Goal: Navigation & Orientation: Find specific page/section

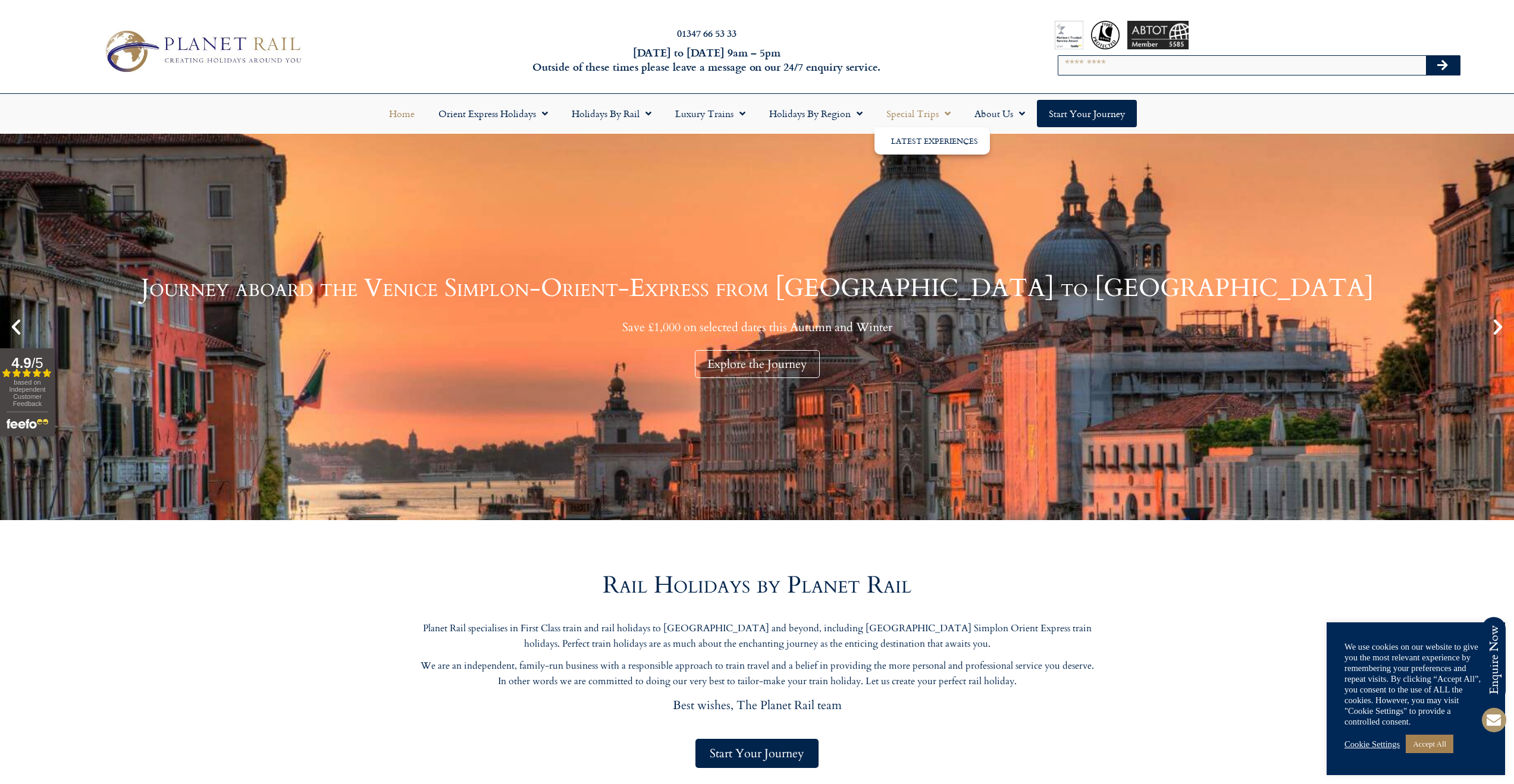
click at [933, 117] on link "Special Trips" at bounding box center [918, 113] width 88 height 27
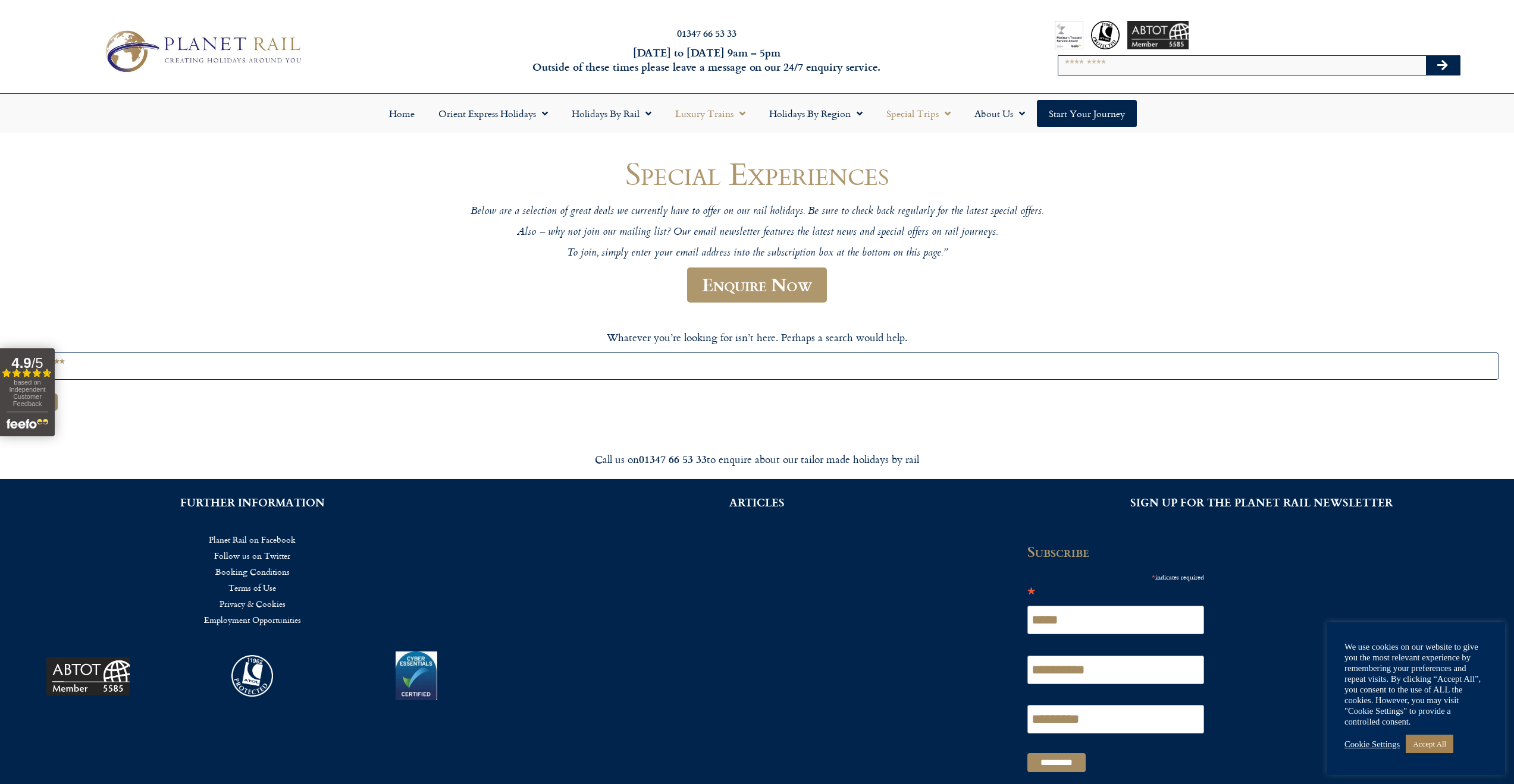
click at [706, 116] on link "Luxury Trains" at bounding box center [711, 113] width 94 height 27
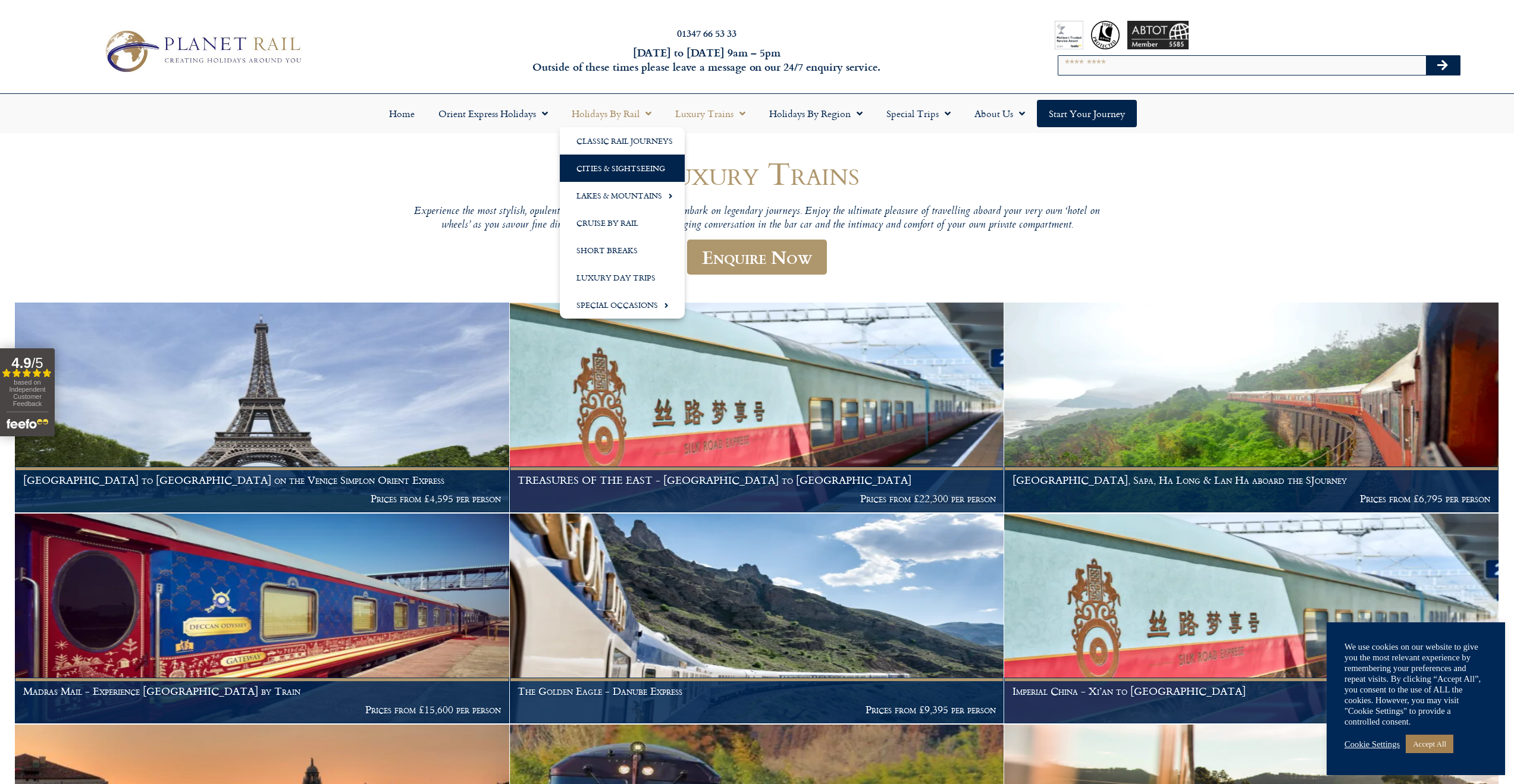
click at [634, 169] on link "Cities & Sightseeing" at bounding box center [622, 168] width 125 height 27
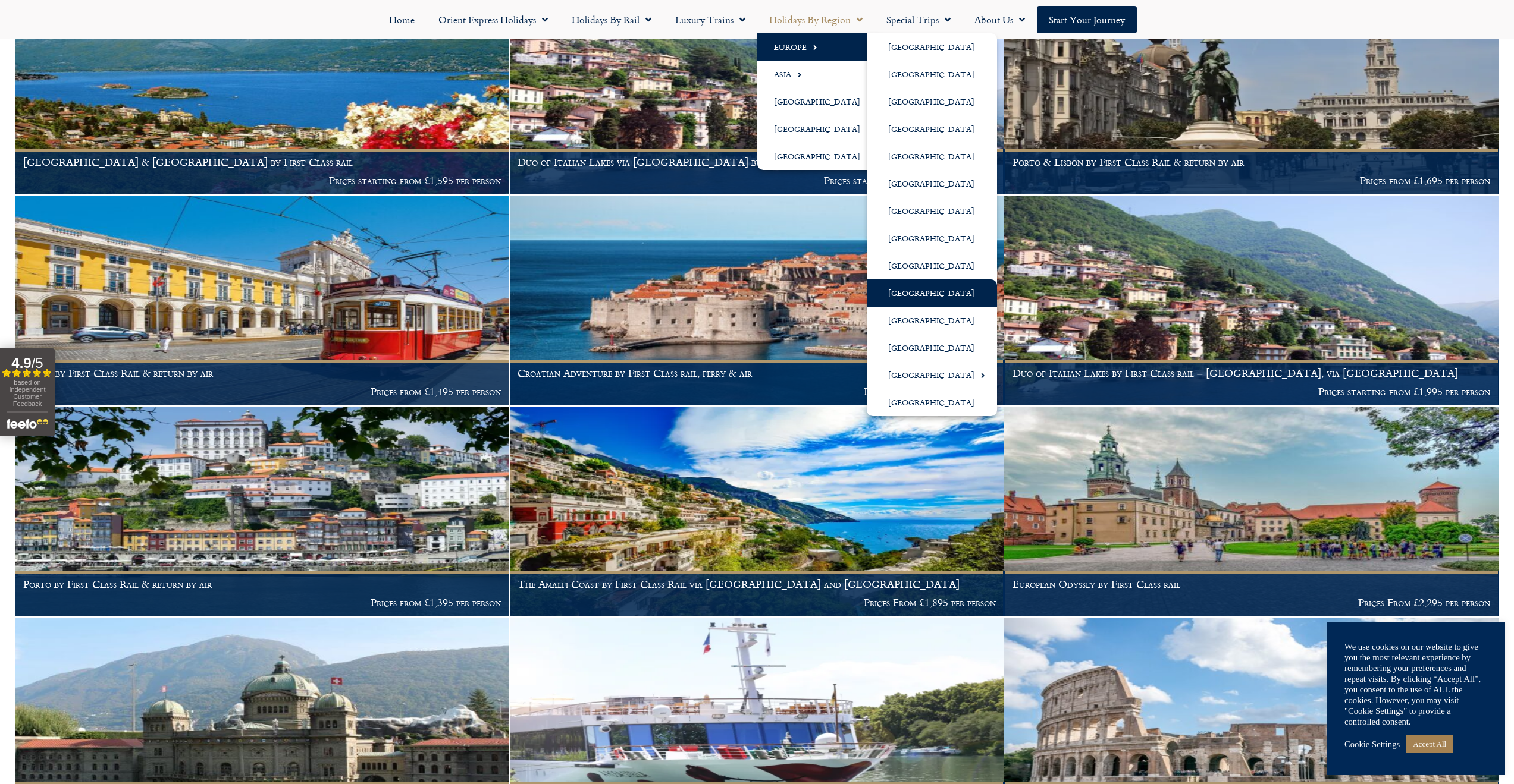
scroll to position [541, 0]
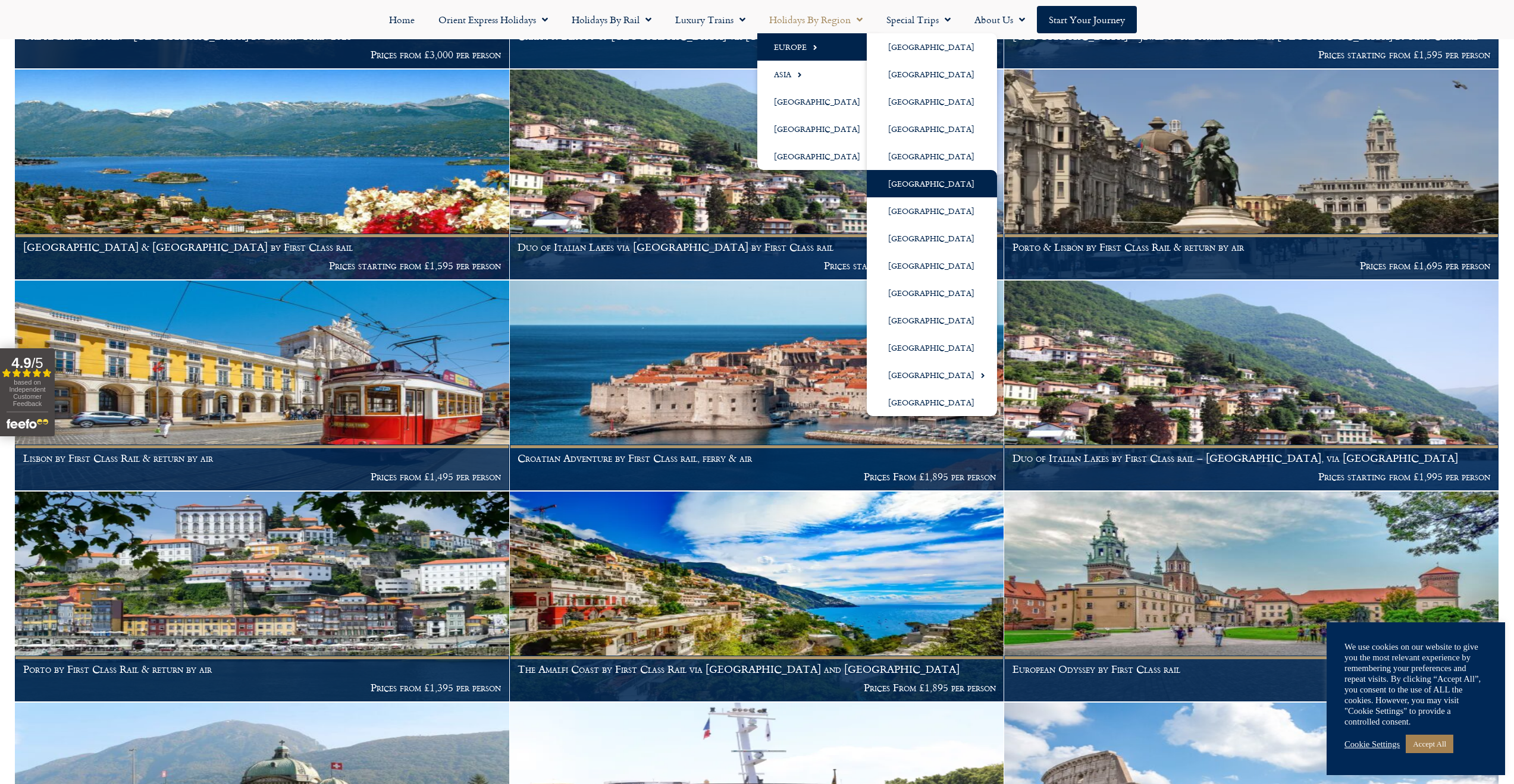
click at [915, 183] on link "[GEOGRAPHIC_DATA]" at bounding box center [931, 183] width 130 height 27
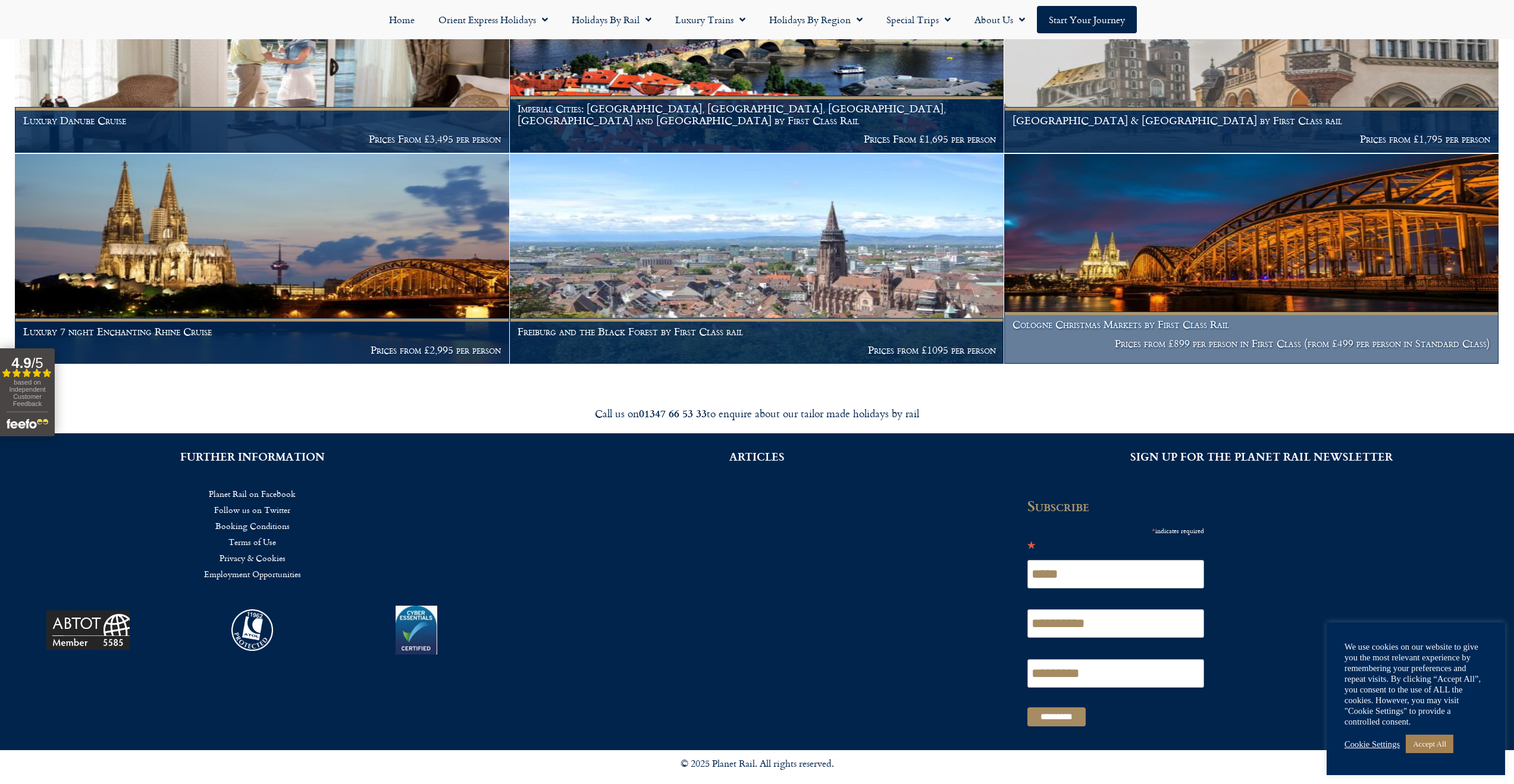
scroll to position [174, 0]
